Goal: Task Accomplishment & Management: Use online tool/utility

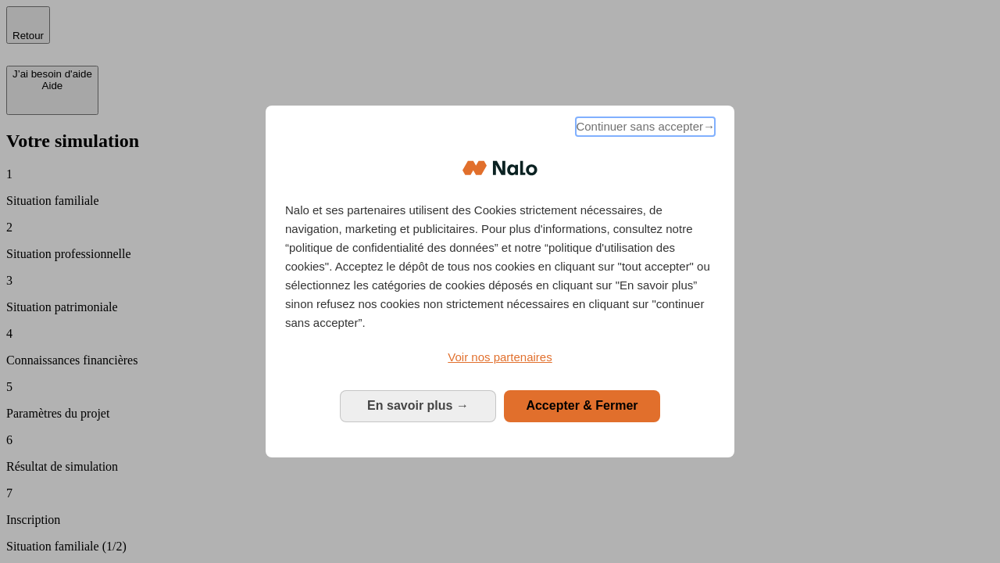
click at [644, 129] on span "Continuer sans accepter →" at bounding box center [645, 126] width 139 height 19
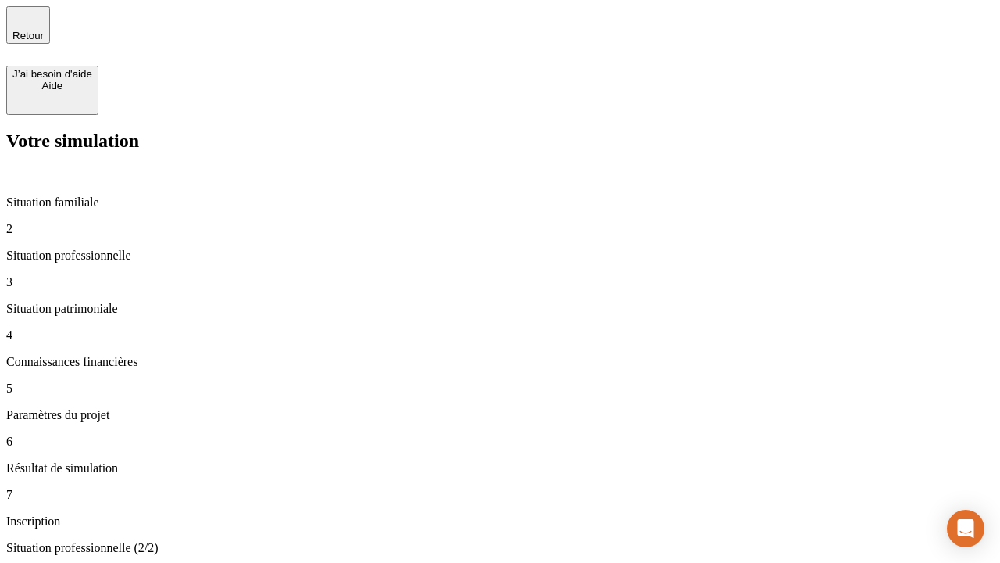
type input "30 000"
type input "1 000"
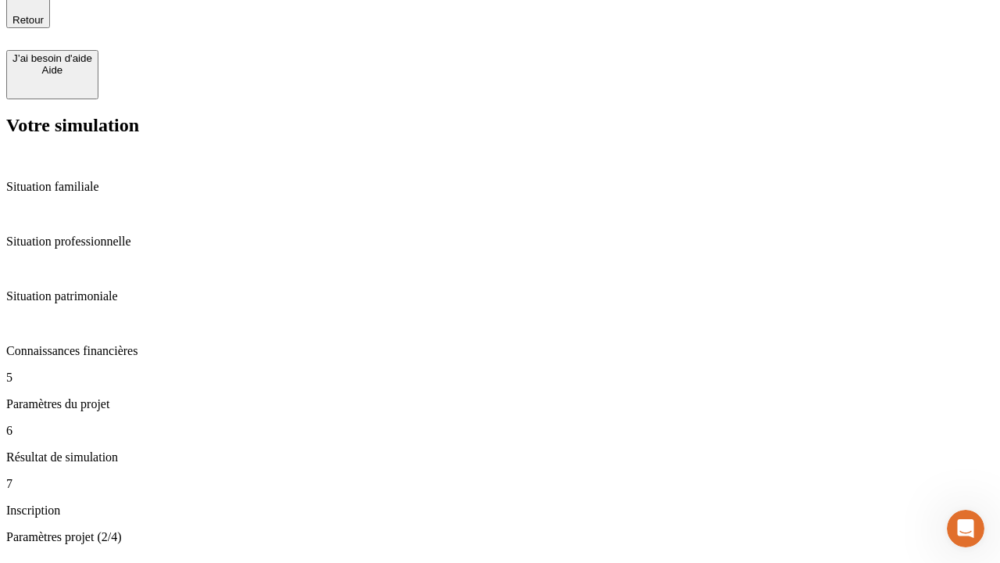
type input "65"
type input "5 000"
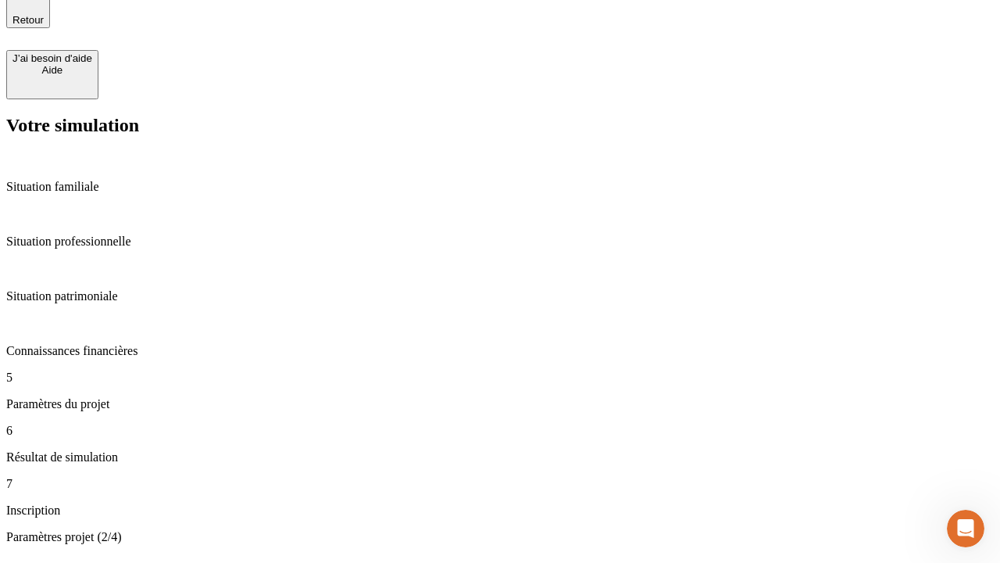
type input "640"
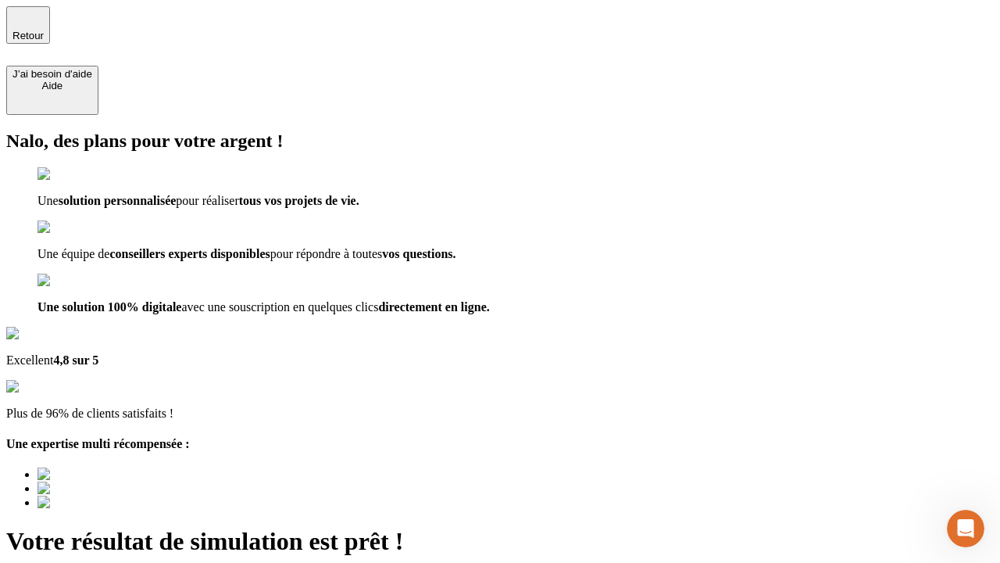
type input "[EMAIL_ADDRESS][DOMAIN_NAME]"
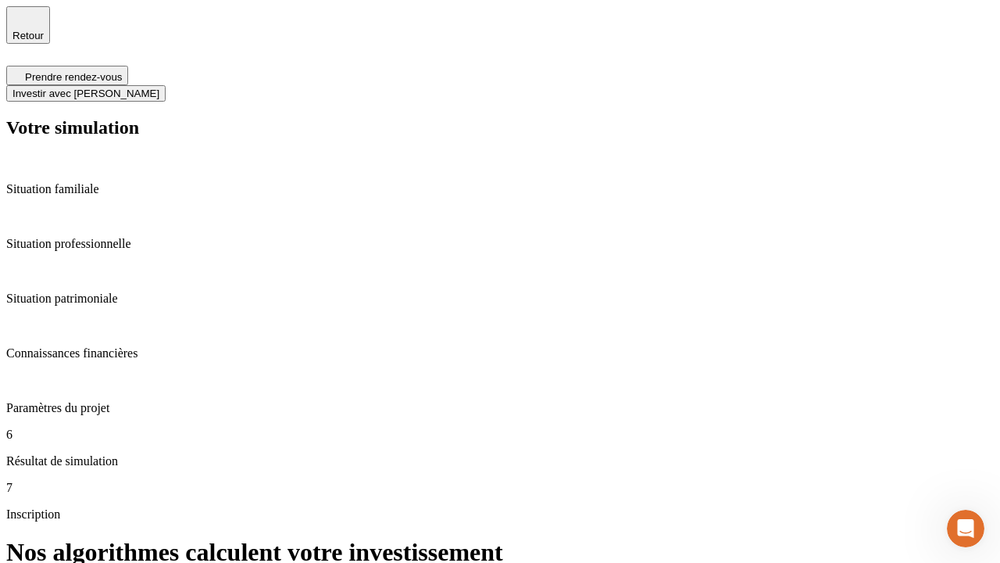
scroll to position [6, 0]
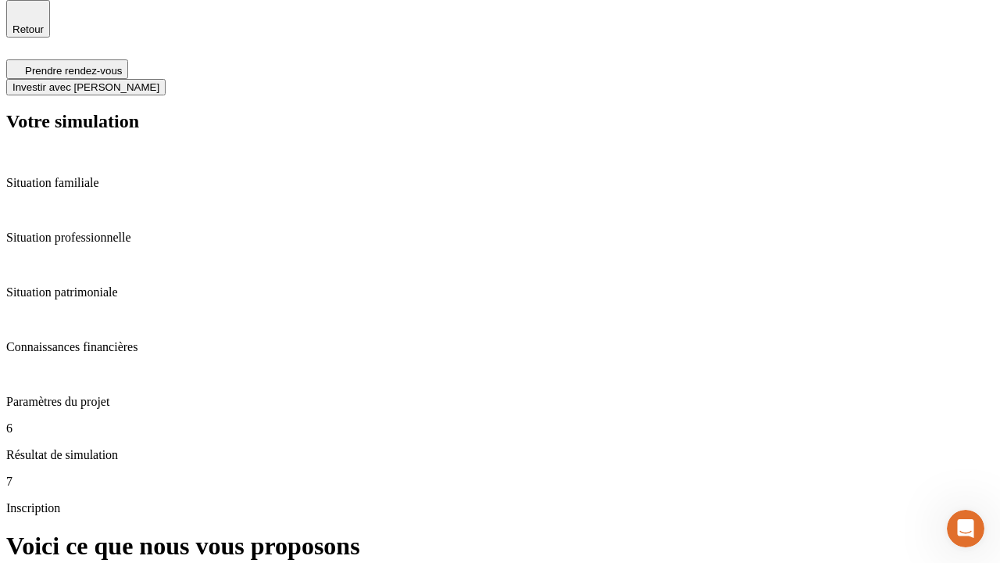
click at [159, 81] on span "Investir avec [PERSON_NAME]" at bounding box center [86, 87] width 147 height 12
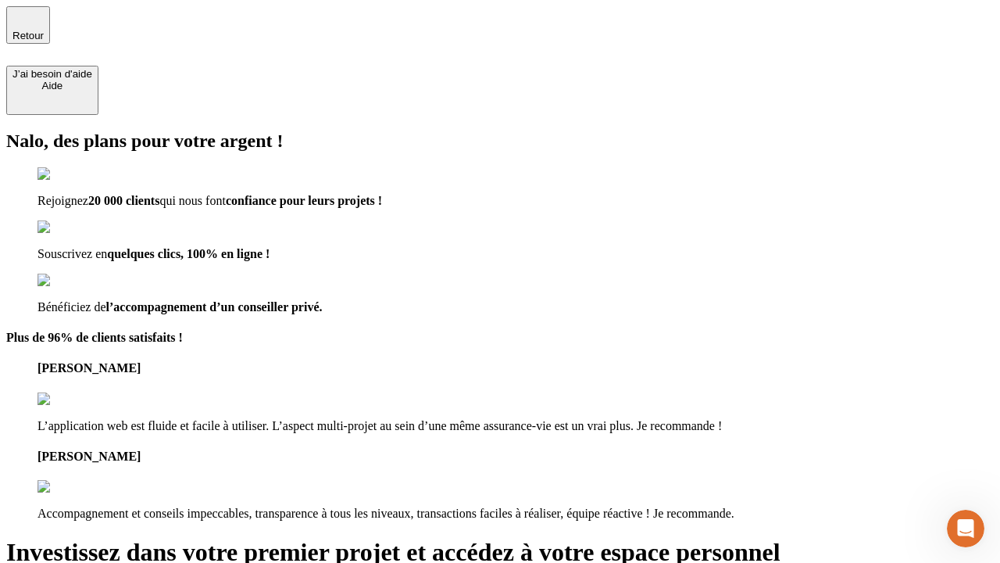
type input "[PERSON_NAME][EMAIL_ADDRESS][DOMAIN_NAME]"
